Goal: Task Accomplishment & Management: Manage account settings

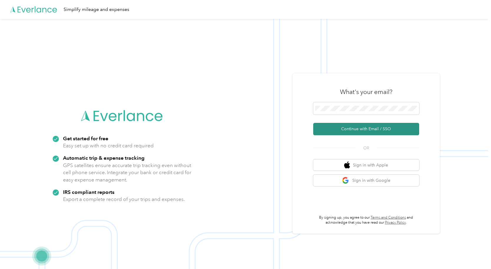
click at [362, 131] on button "Continue with Email / SSO" at bounding box center [366, 129] width 106 height 12
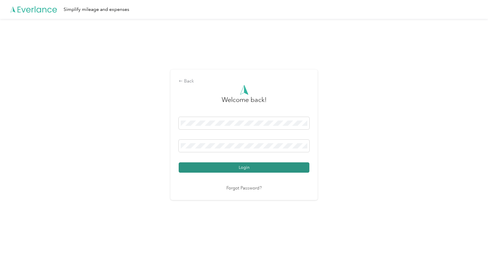
click at [260, 171] on button "Login" at bounding box center [244, 167] width 131 height 10
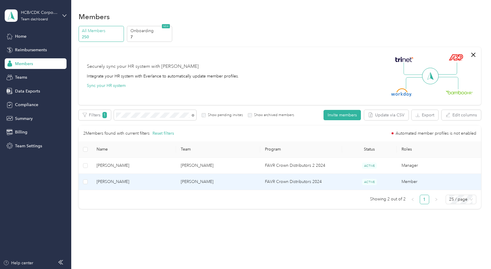
click at [94, 181] on td "[PERSON_NAME]" at bounding box center [134, 182] width 84 height 16
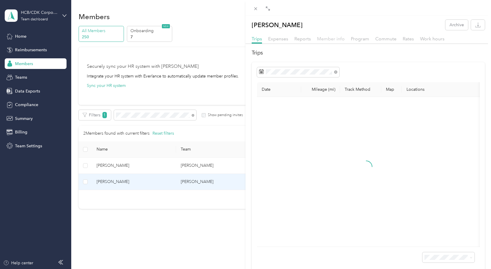
click at [328, 38] on span "Member info" at bounding box center [331, 39] width 28 height 6
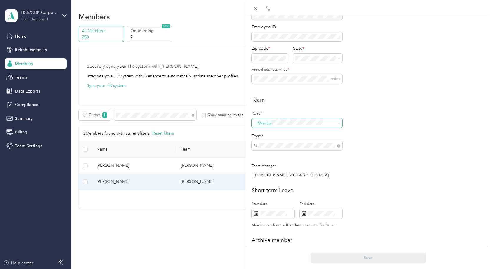
scroll to position [144, 0]
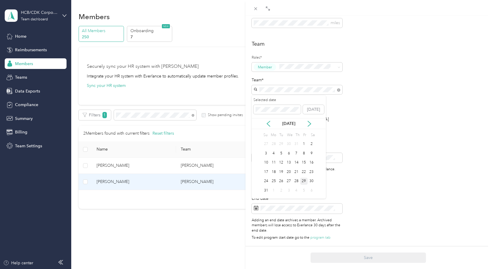
click at [304, 179] on div "29" at bounding box center [304, 180] width 8 height 7
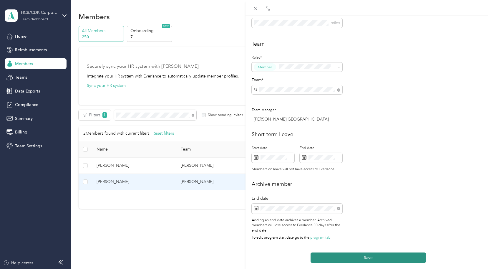
click at [350, 252] on button "Save" at bounding box center [367, 257] width 115 height 10
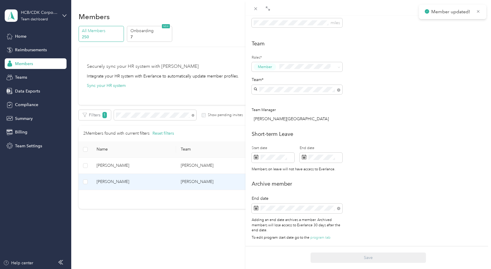
scroll to position [0, 0]
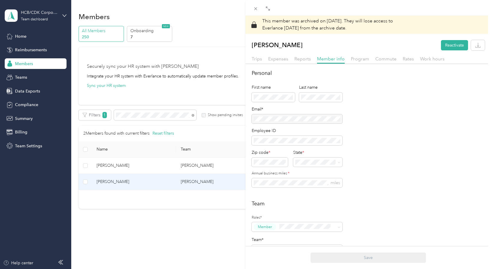
click at [22, 64] on div "This member was archived on [DATE] . They will lose access to Everlance [DATE] …" at bounding box center [245, 134] width 491 height 269
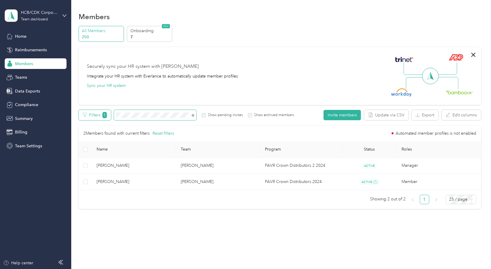
click at [98, 115] on div "Filters 1 Show pending invites Show archived members" at bounding box center [187, 115] width 216 height 10
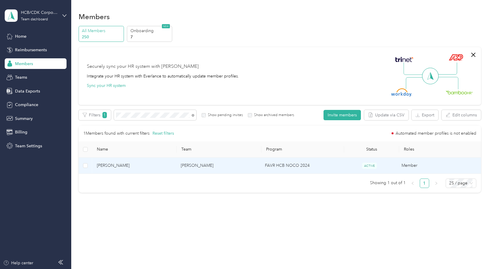
click at [102, 167] on span "[PERSON_NAME]" at bounding box center [134, 165] width 75 height 6
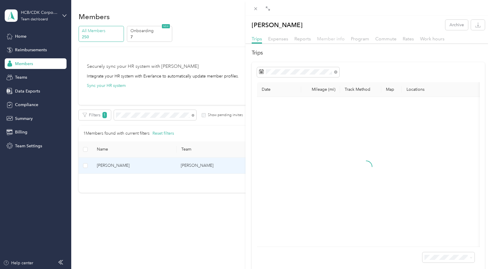
click at [326, 38] on span "Member info" at bounding box center [331, 39] width 28 height 6
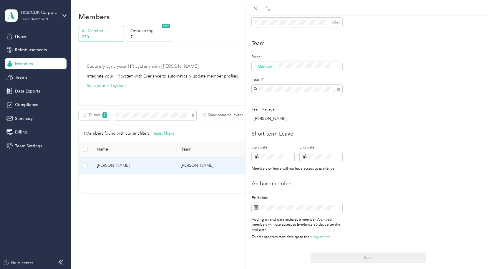
scroll to position [177, 0]
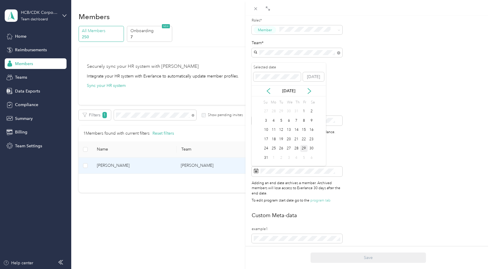
click at [304, 146] on div "29" at bounding box center [304, 148] width 8 height 7
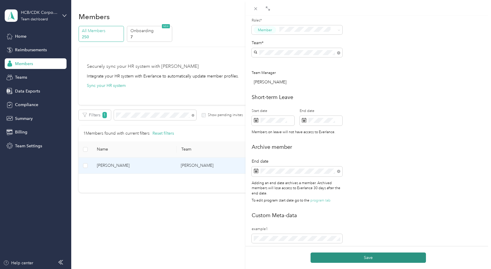
click at [361, 259] on button "Save" at bounding box center [367, 257] width 115 height 10
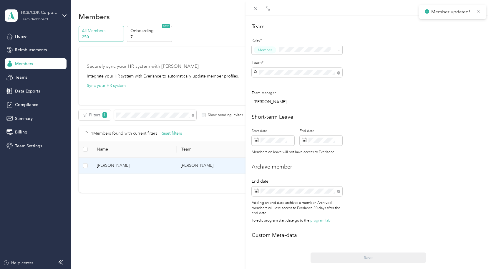
scroll to position [197, 0]
